Goal: Transaction & Acquisition: Obtain resource

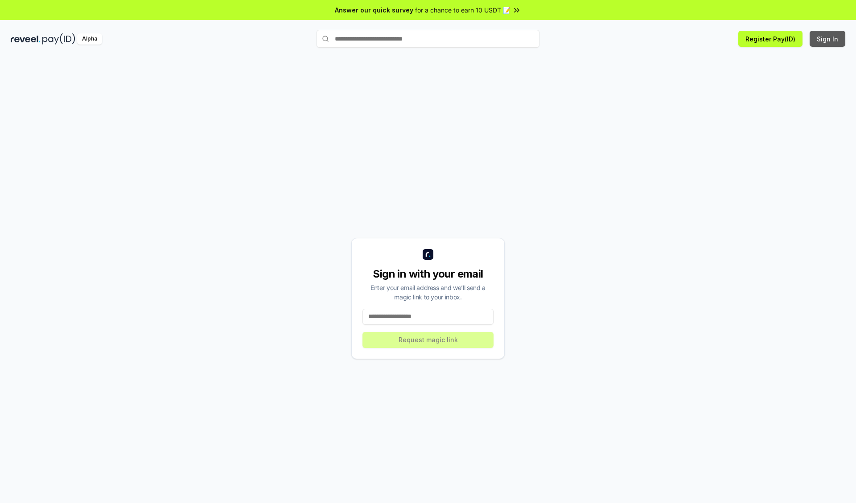
click at [828, 39] on button "Sign In" at bounding box center [827, 39] width 36 height 16
type input "**********"
click at [428, 340] on button "Request magic link" at bounding box center [427, 340] width 131 height 16
